Goal: Information Seeking & Learning: Learn about a topic

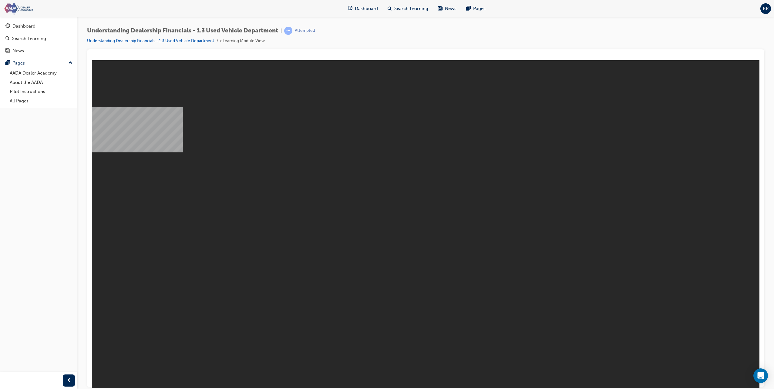
click at [20, 4] on img at bounding box center [38, 9] width 70 height 14
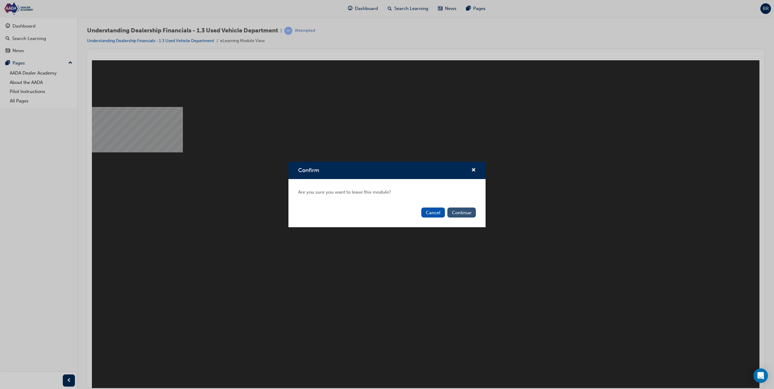
click at [469, 212] on button "Continue" at bounding box center [461, 213] width 29 height 10
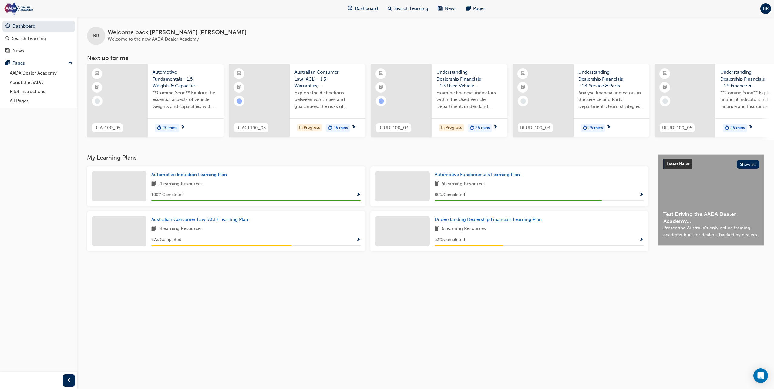
click at [538, 221] on span "Understanding Dealership Financials Learning Plan" at bounding box center [488, 219] width 107 height 5
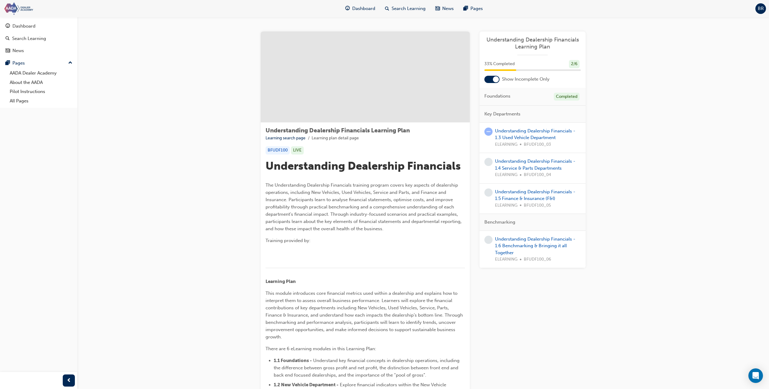
click at [23, 12] on img at bounding box center [38, 9] width 70 height 14
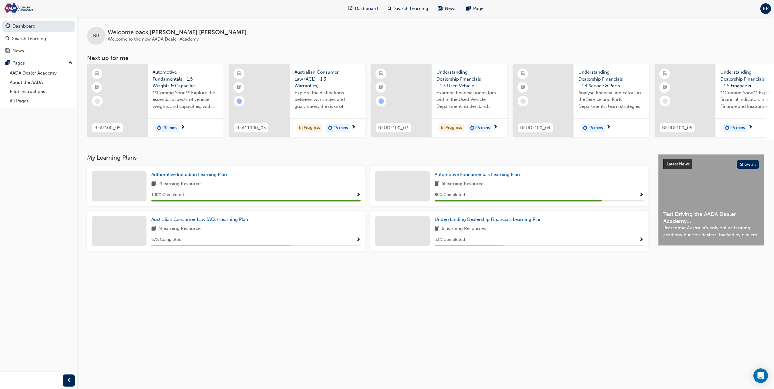
click at [166, 101] on span "**Coming Soon** Explore the essential aspects of vehicle weights and capacities…" at bounding box center [186, 99] width 66 height 21
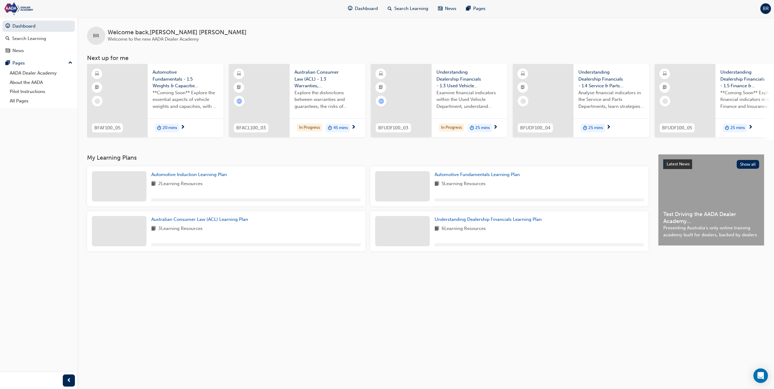
click at [301, 92] on span "Explore the distinctions between warranties and guarantees, the risks of mislea…" at bounding box center [327, 99] width 66 height 21
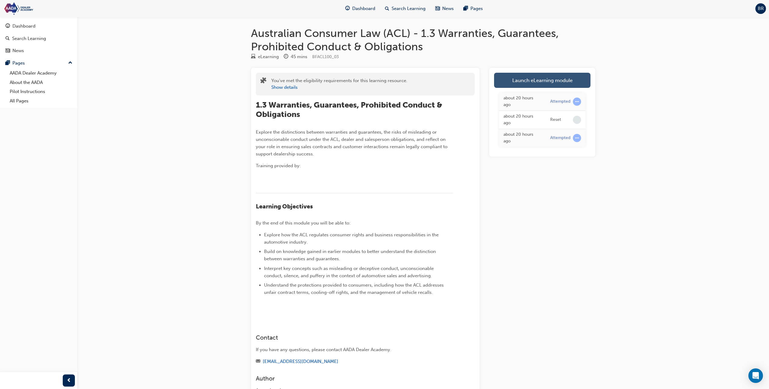
click at [558, 82] on link "Launch eLearning module" at bounding box center [542, 80] width 96 height 15
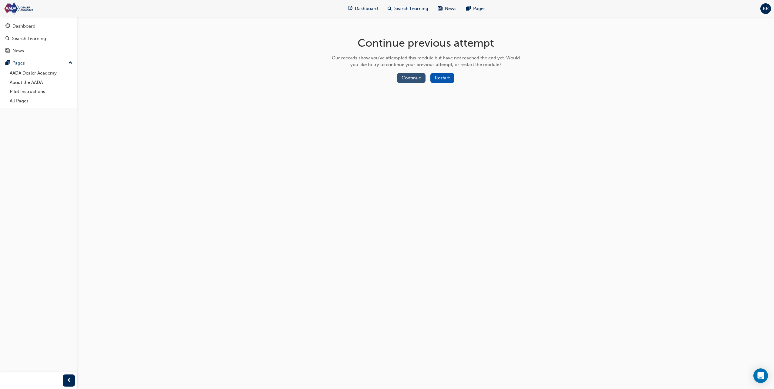
click at [406, 78] on button "Continue" at bounding box center [411, 78] width 29 height 10
